Goal: Complete application form

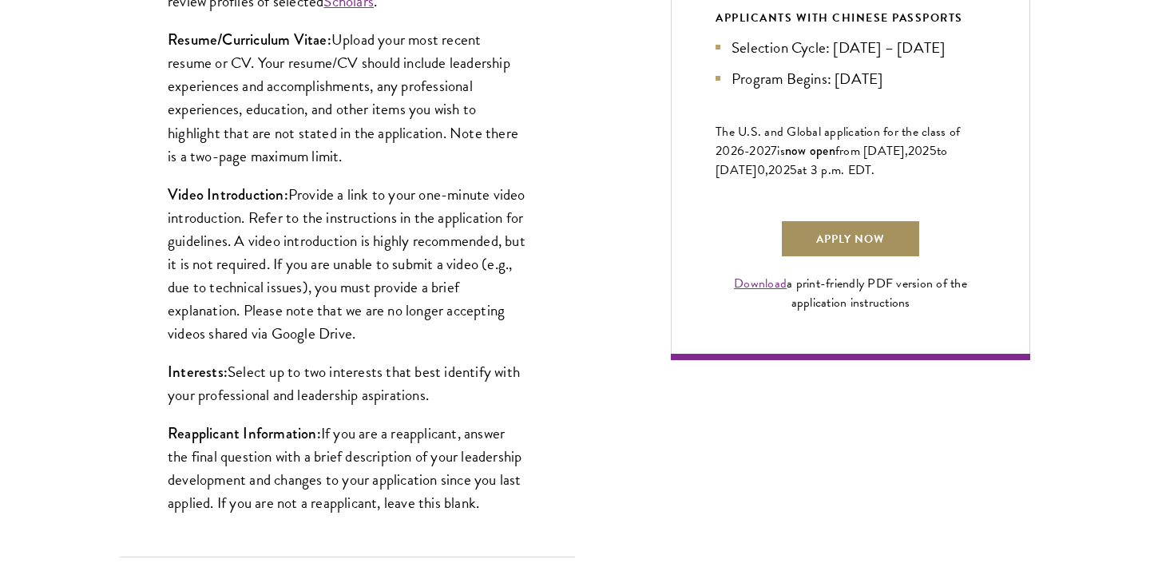
click at [815, 254] on link "Apply Now" at bounding box center [850, 239] width 141 height 38
